Goal: Check status: Check status

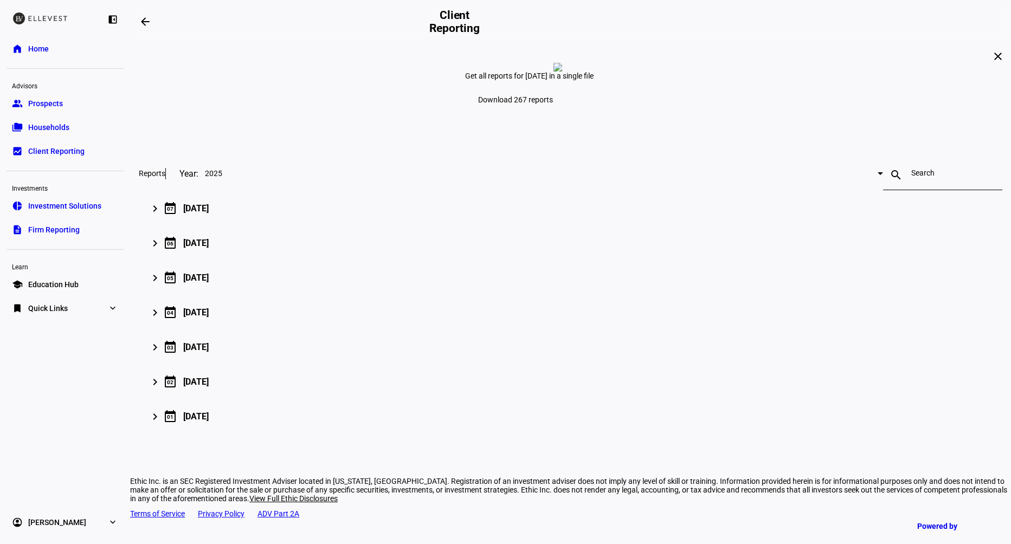
click at [53, 125] on span "Households" at bounding box center [48, 127] width 41 height 11
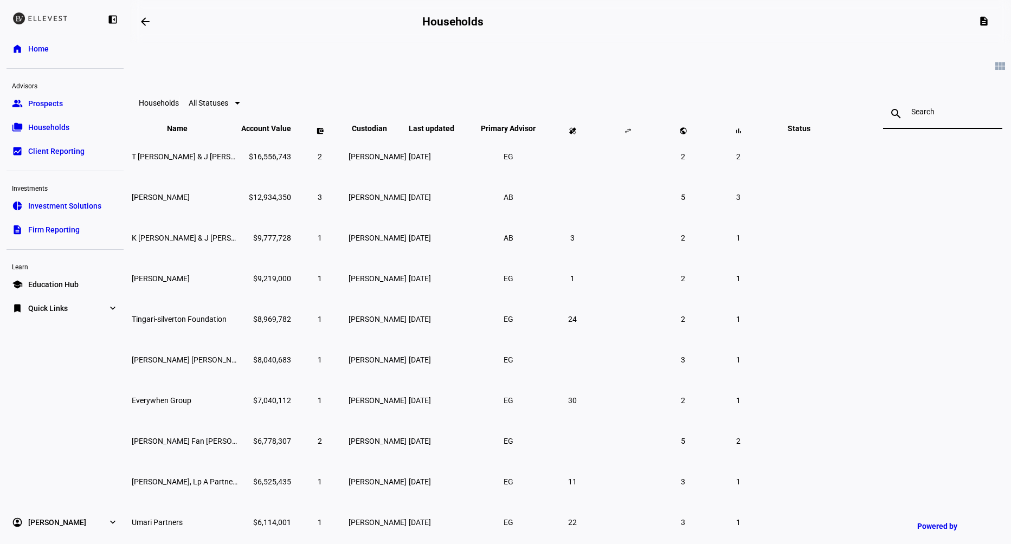
click at [911, 113] on input at bounding box center [942, 111] width 63 height 9
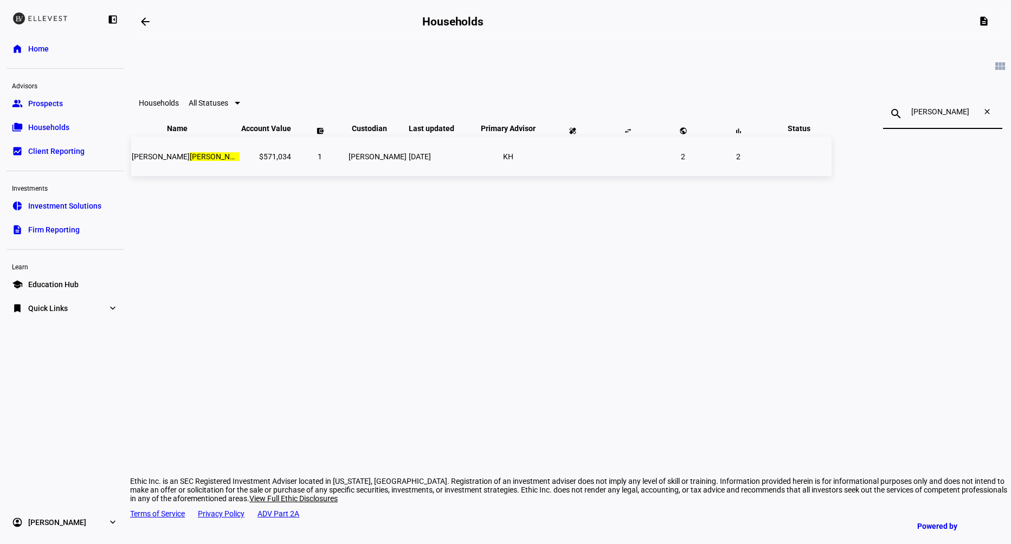
type input "[PERSON_NAME]"
click at [292, 176] on td "$571,034" at bounding box center [266, 157] width 51 height 40
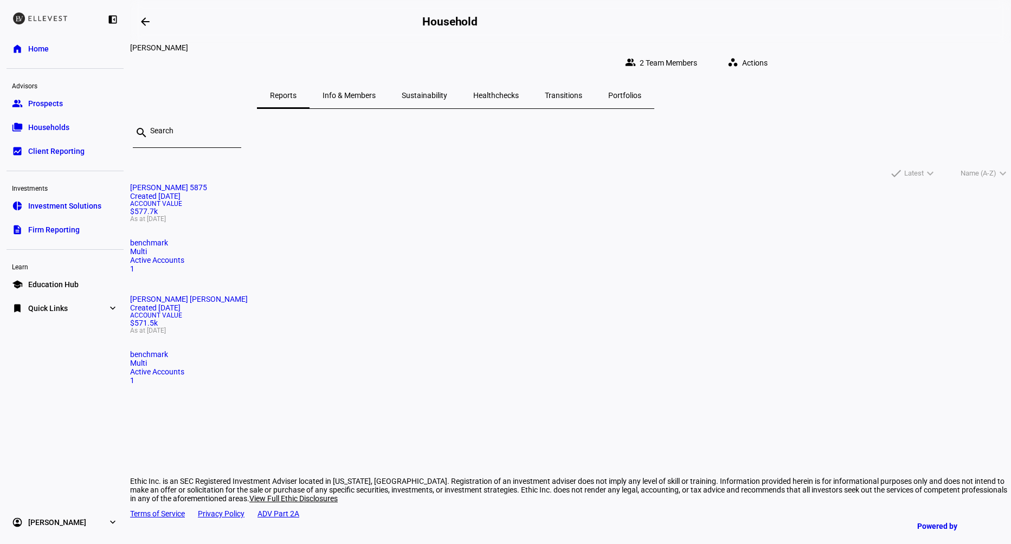
click at [555, 295] on mat-card-title "[PERSON_NAME] [PERSON_NAME] Created [DATE]" at bounding box center [570, 303] width 881 height 17
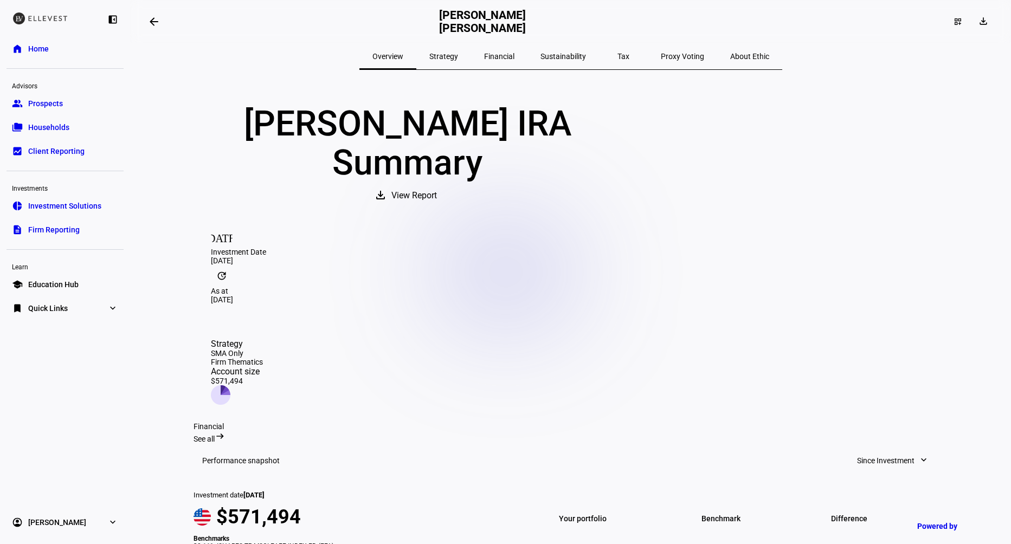
click at [157, 18] on mat-icon "arrow_backwards" at bounding box center [153, 21] width 13 height 13
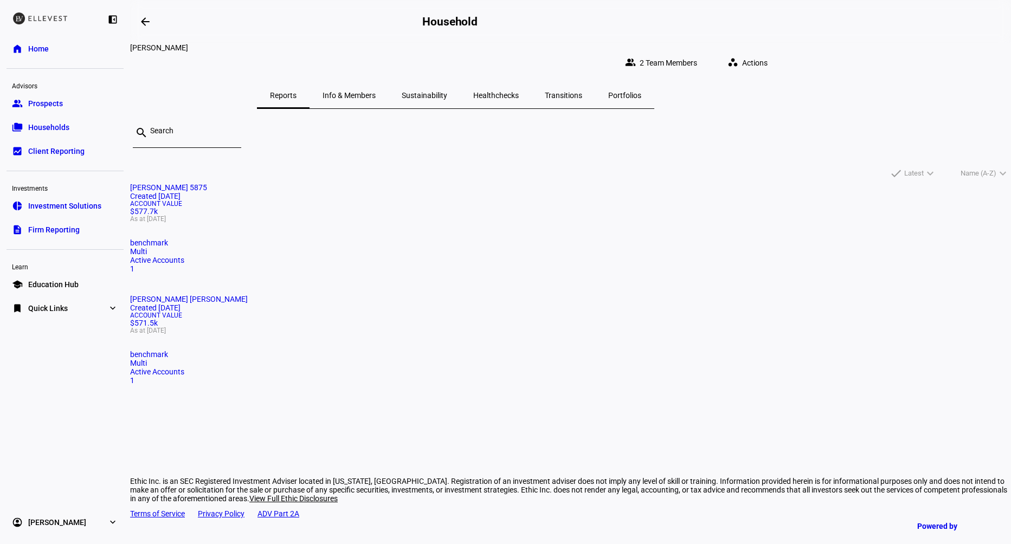
click at [550, 295] on mat-card "[PERSON_NAME] IRA Created [DATE] Account Value $571.5k As at [DATE] benchmark M…" at bounding box center [570, 340] width 881 height 90
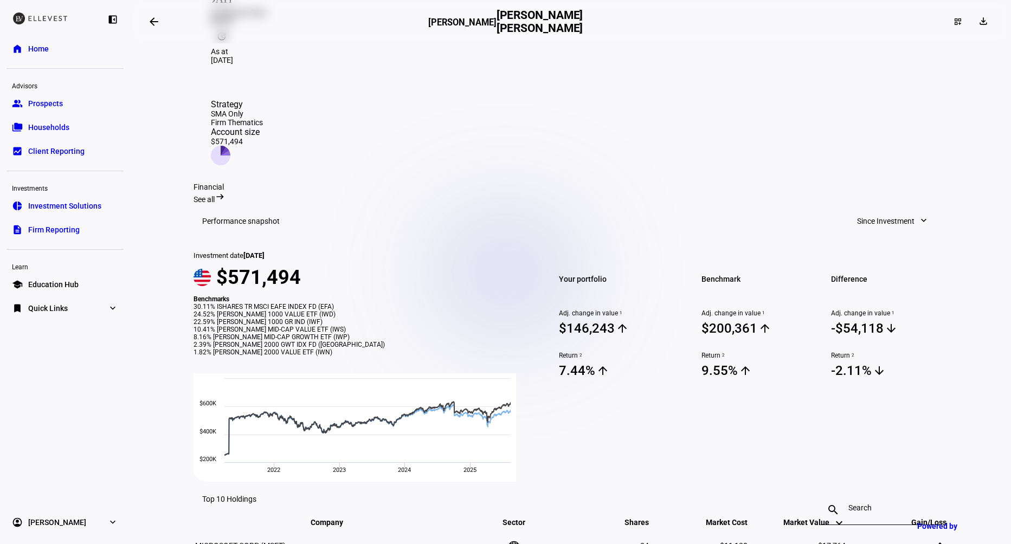
scroll to position [250, 0]
